Goal: Find specific page/section: Find specific page/section

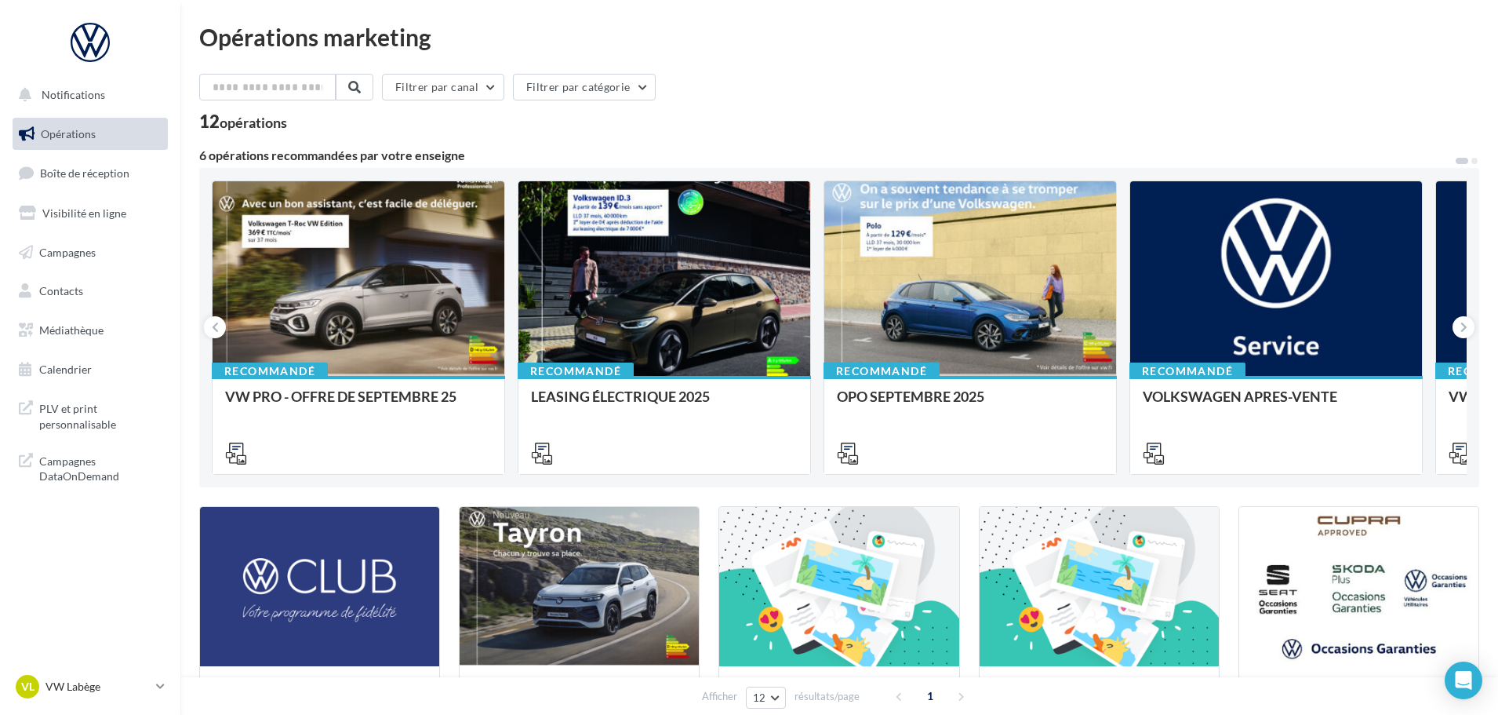
click at [119, 191] on ul "Opérations Boîte de réception Visibilité en ligne Campagnes Contacts Médiathèqu…" at bounding box center [90, 251] width 168 height 281
click at [120, 182] on link "Boîte de réception" at bounding box center [90, 173] width 162 height 34
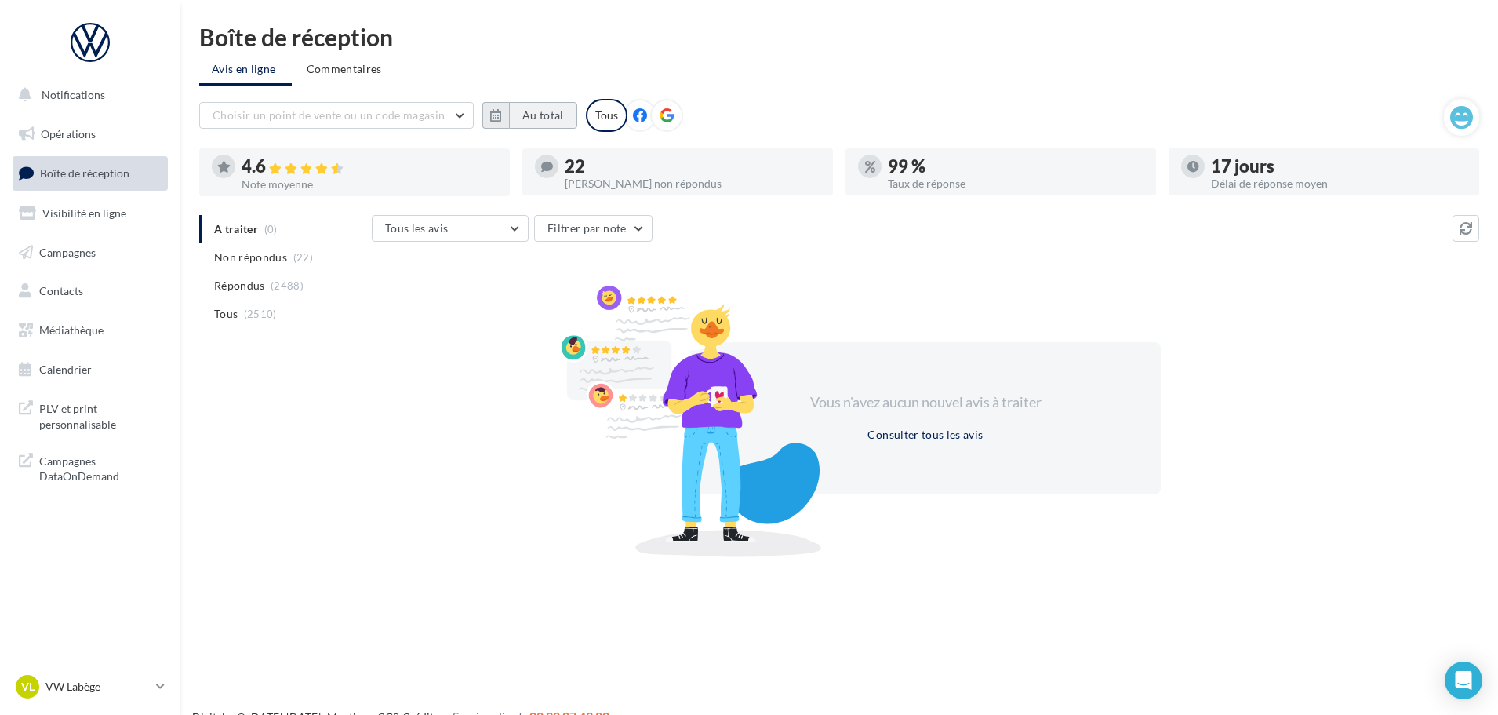
click at [541, 111] on button "Au total" at bounding box center [543, 115] width 68 height 27
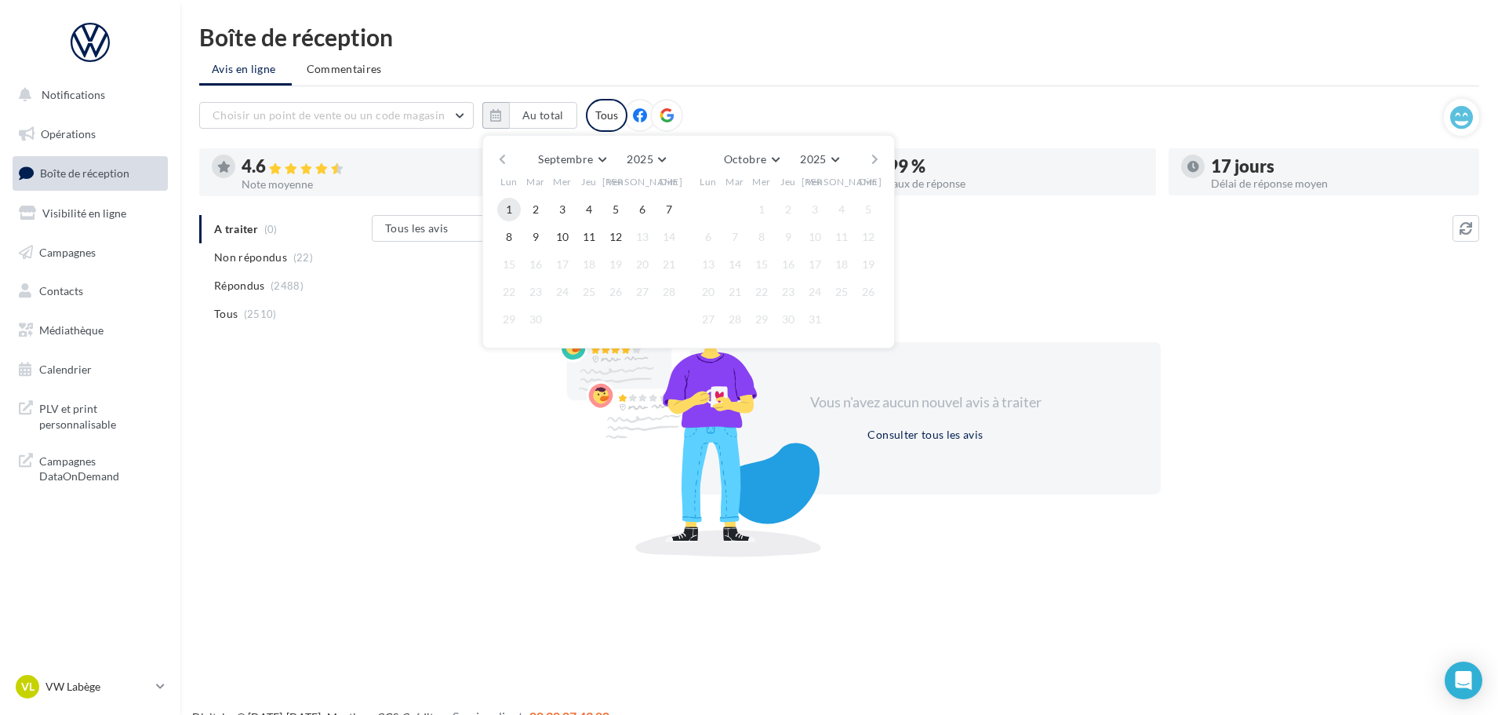
click at [504, 200] on button "1" at bounding box center [509, 210] width 24 height 24
click at [594, 237] on button "11" at bounding box center [589, 237] width 24 height 24
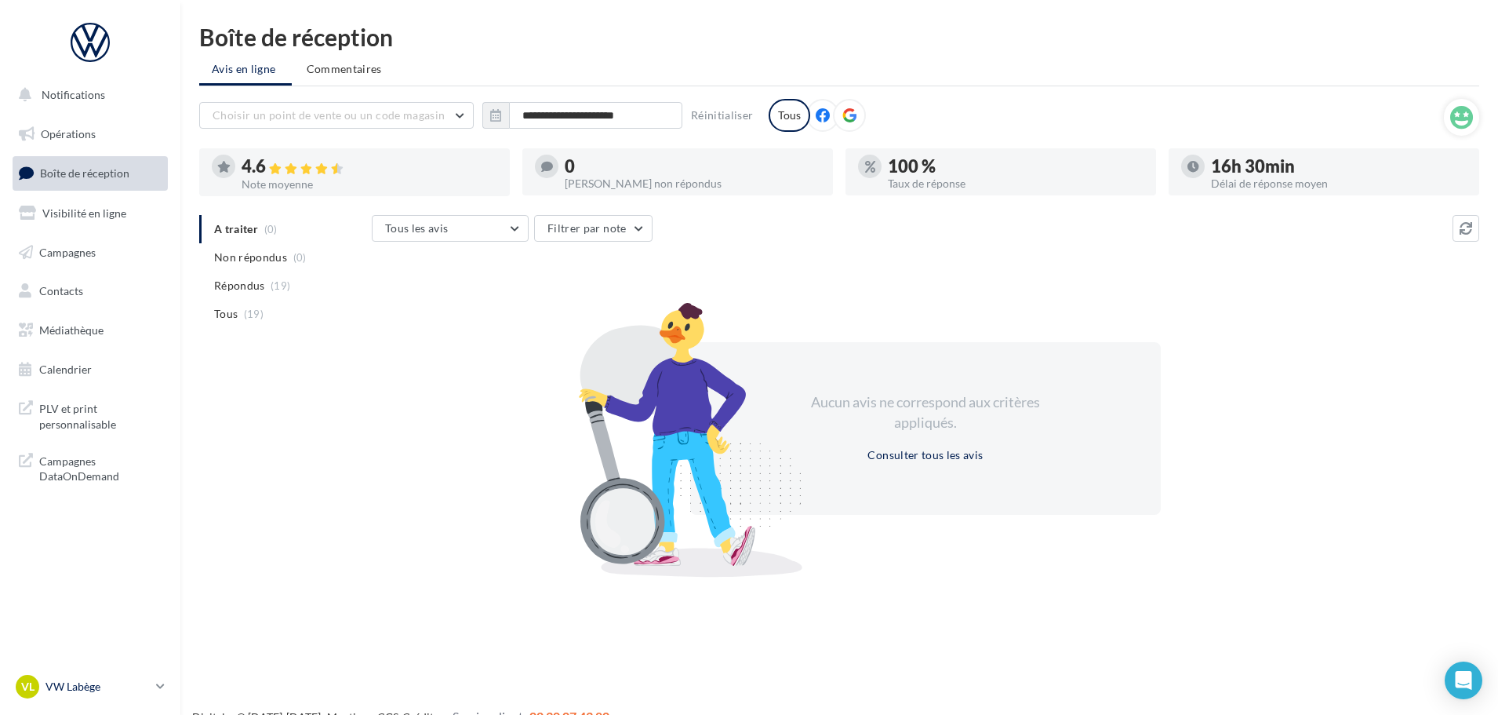
click at [92, 698] on link "VL VW Labège vw-kear-31670" at bounding box center [90, 686] width 155 height 30
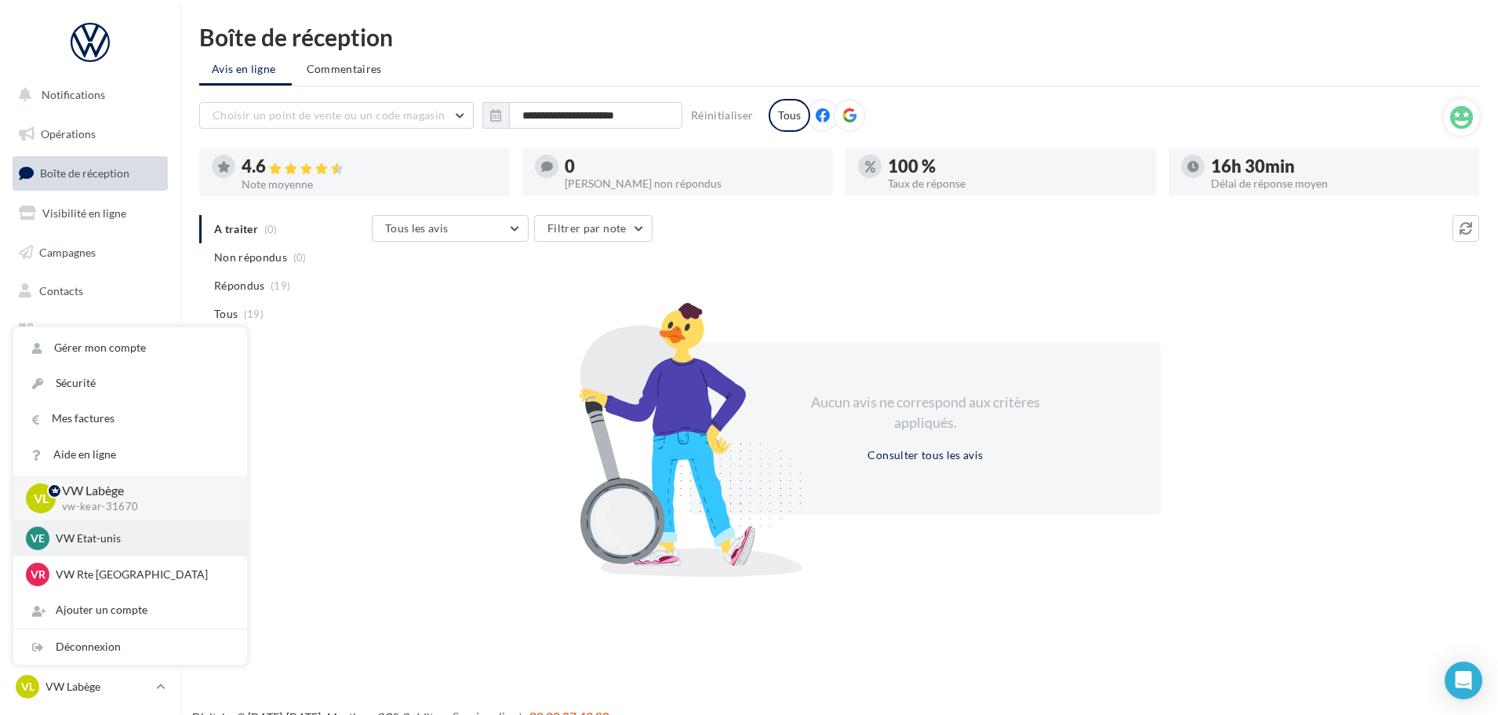
click at [84, 544] on p "VW Etat-unis" at bounding box center [142, 538] width 173 height 16
